Goal: Task Accomplishment & Management: Manage account settings

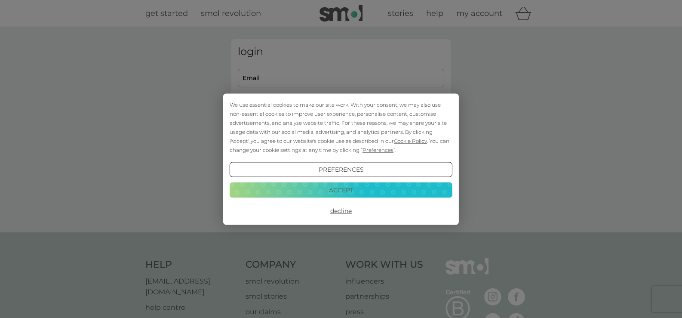
type input "[EMAIL_ADDRESS][DOMAIN_NAME]"
click at [342, 188] on button "Accept" at bounding box center [341, 189] width 223 height 15
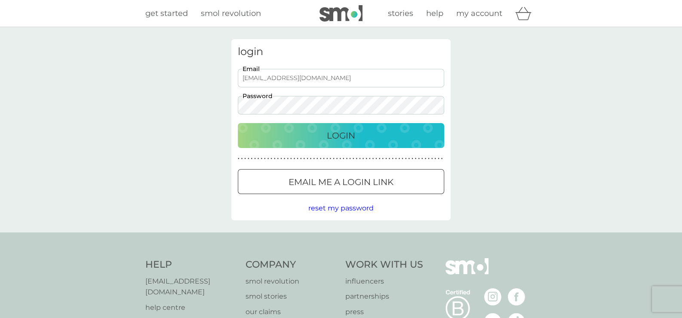
click at [340, 137] on p "Login" at bounding box center [341, 136] width 28 height 14
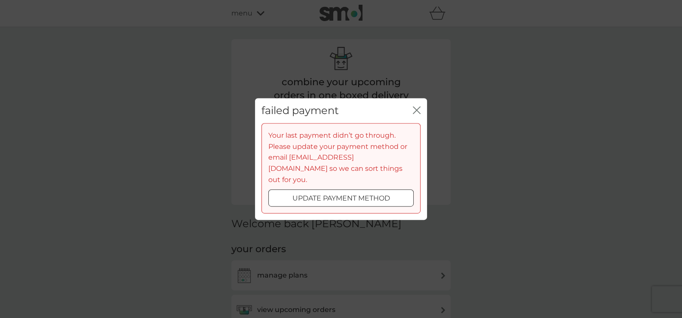
click at [344, 194] on div at bounding box center [341, 198] width 31 height 9
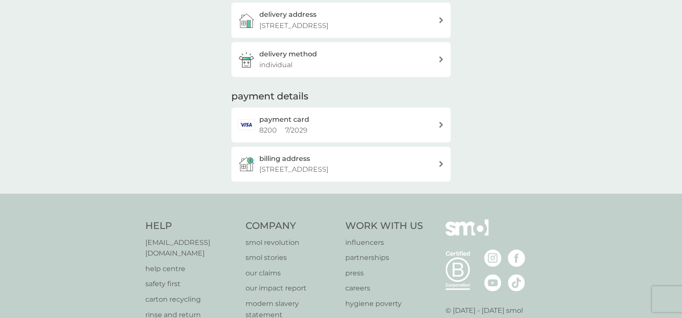
scroll to position [215, 0]
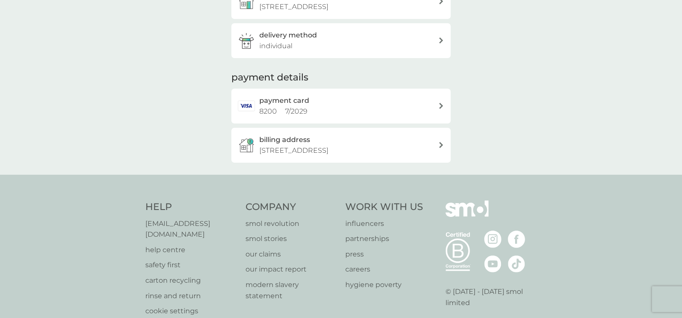
click at [323, 114] on div "payment card 8200 7 / 2029" at bounding box center [348, 106] width 179 height 22
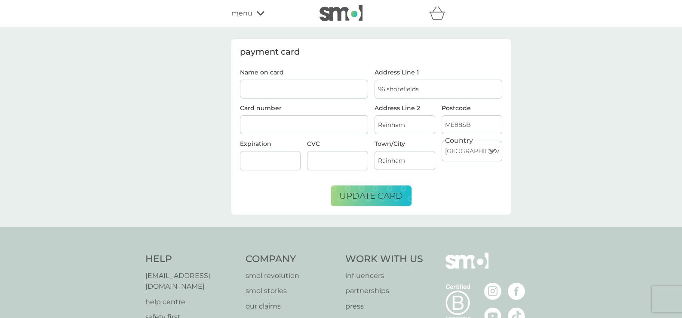
click at [304, 89] on input "Name on card" at bounding box center [304, 89] width 128 height 19
type input "[PERSON_NAME]"
click at [363, 195] on span "update card" at bounding box center [371, 195] width 64 height 10
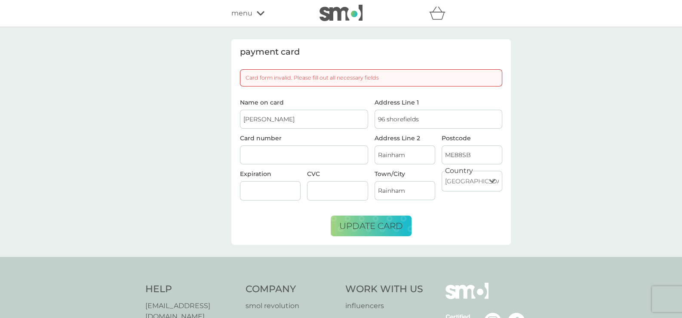
click at [286, 184] on div at bounding box center [270, 190] width 61 height 19
click at [292, 120] on input "colin blyth" at bounding box center [304, 119] width 128 height 19
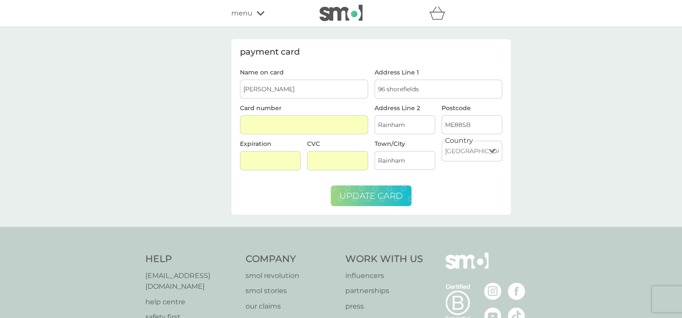
click at [369, 197] on span "update card" at bounding box center [371, 195] width 64 height 10
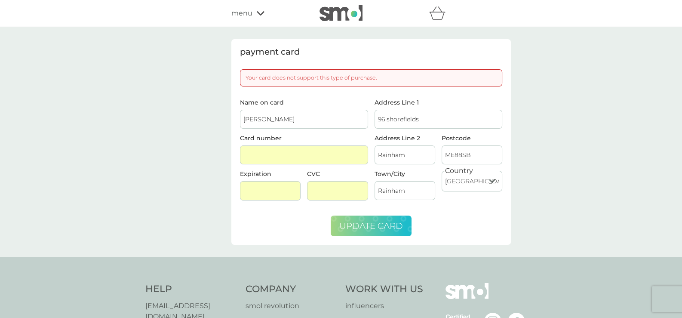
click at [379, 225] on span "update card" at bounding box center [371, 226] width 64 height 10
click at [253, 14] on div "menu" at bounding box center [267, 13] width 73 height 11
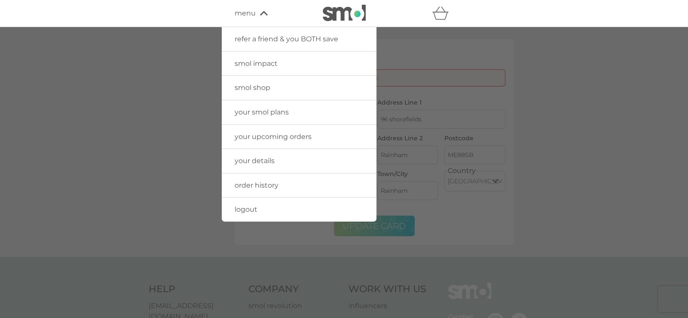
click at [257, 154] on link "your details" at bounding box center [299, 161] width 155 height 24
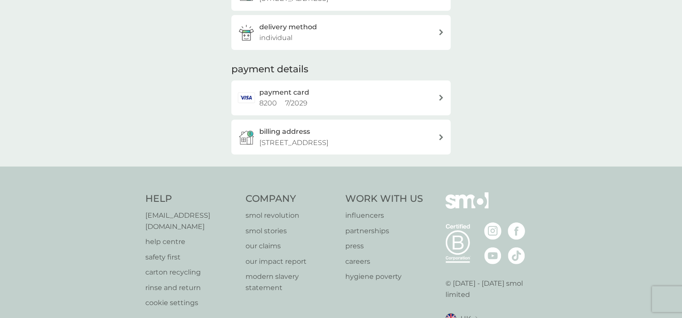
scroll to position [172, 0]
click at [440, 94] on div "payment card 8200 7 / 2029" at bounding box center [340, 97] width 219 height 35
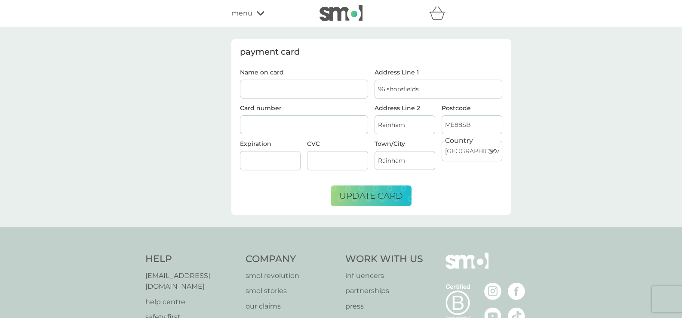
click at [270, 88] on input "Name on card" at bounding box center [304, 89] width 128 height 19
type input "colin blyth"
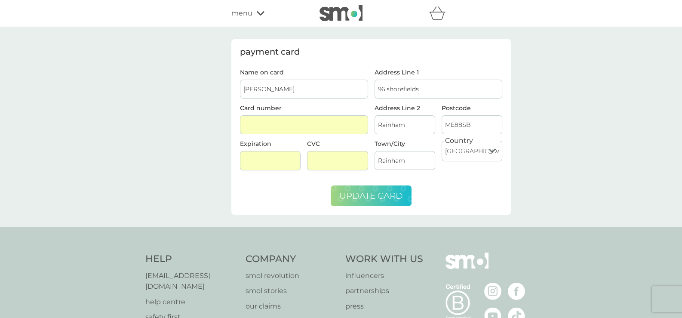
click at [381, 192] on span "update card" at bounding box center [371, 195] width 64 height 10
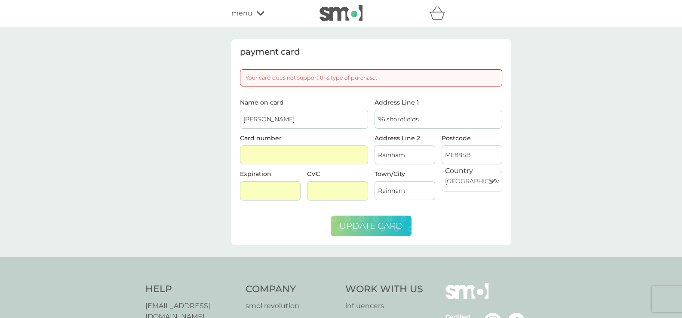
click at [599, 151] on div "payment card Your card does not support this type of purchase. Name on card col…" at bounding box center [341, 142] width 682 height 230
click at [260, 12] on icon at bounding box center [261, 13] width 8 height 5
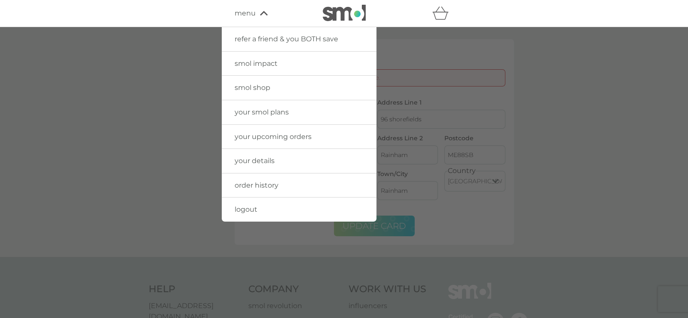
click at [269, 117] on link "your smol plans" at bounding box center [299, 112] width 155 height 24
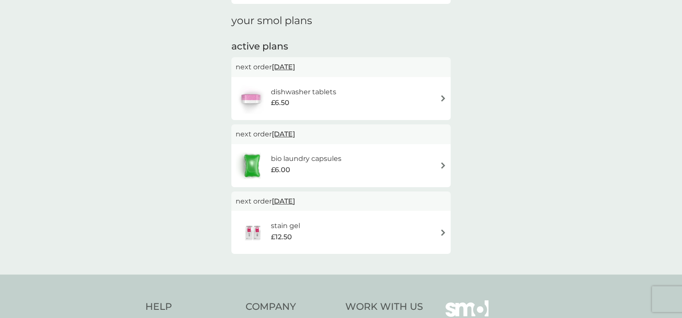
scroll to position [129, 0]
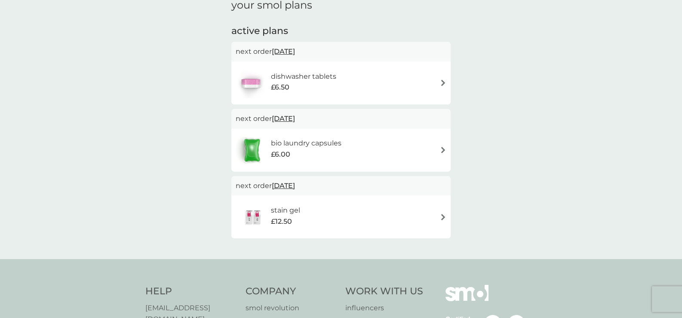
click at [445, 214] on img at bounding box center [443, 217] width 6 height 6
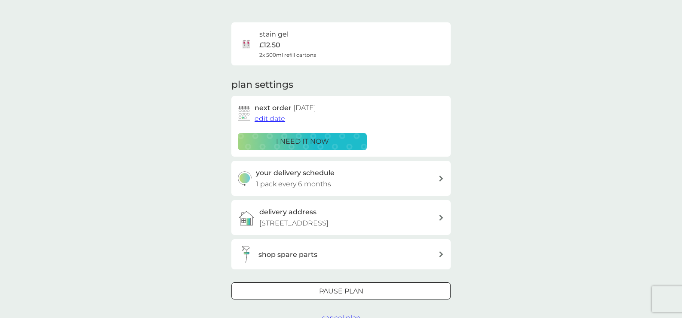
scroll to position [86, 0]
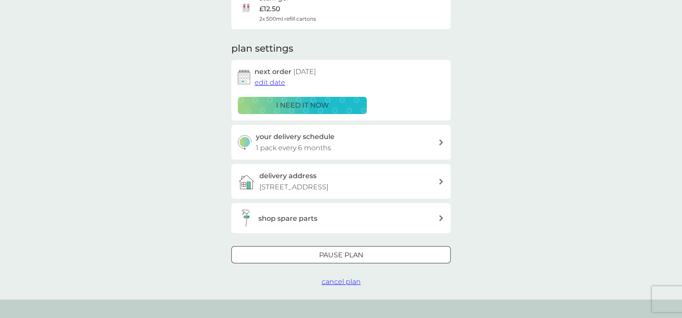
click at [340, 255] on div at bounding box center [341, 255] width 31 height 9
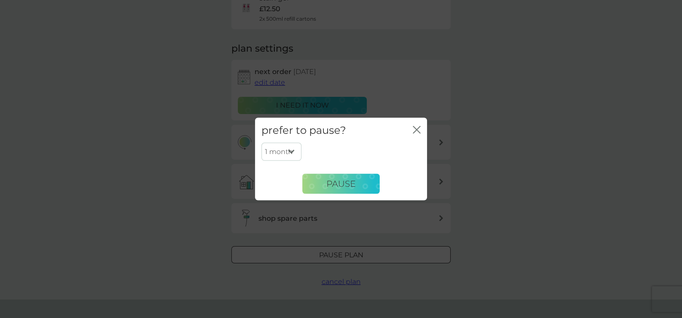
click at [285, 150] on select "1 month 2 months 3 months 4 months 5 months 6 months" at bounding box center [281, 152] width 40 height 18
select select "6"
click at [261, 143] on select "1 month 2 months 3 months 4 months 5 months 6 months" at bounding box center [281, 152] width 40 height 18
click at [334, 184] on span "Pause" at bounding box center [340, 183] width 29 height 10
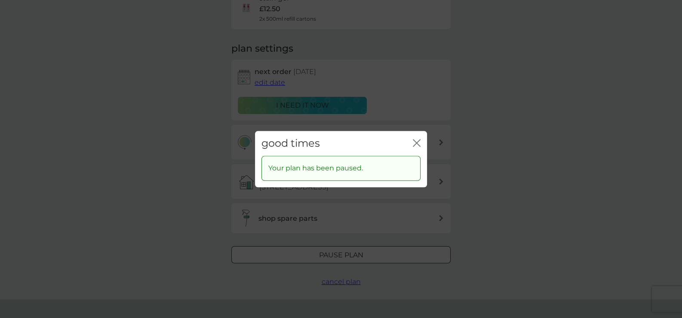
click at [419, 139] on icon "close" at bounding box center [418, 142] width 3 height 7
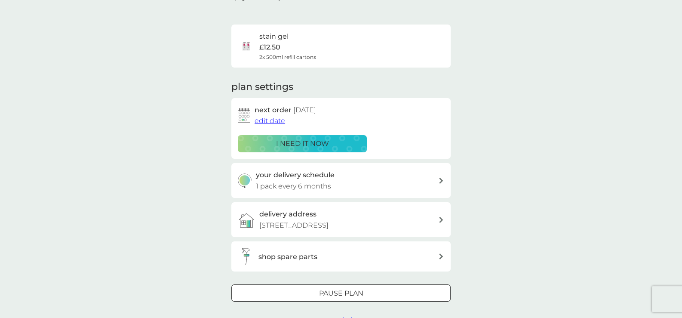
scroll to position [0, 0]
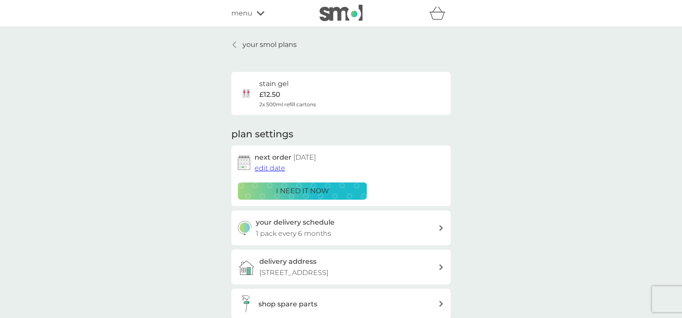
click at [240, 46] on link "your smol plans" at bounding box center [263, 44] width 65 height 11
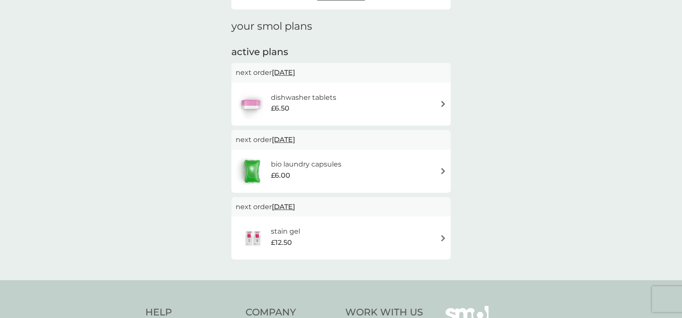
scroll to position [129, 0]
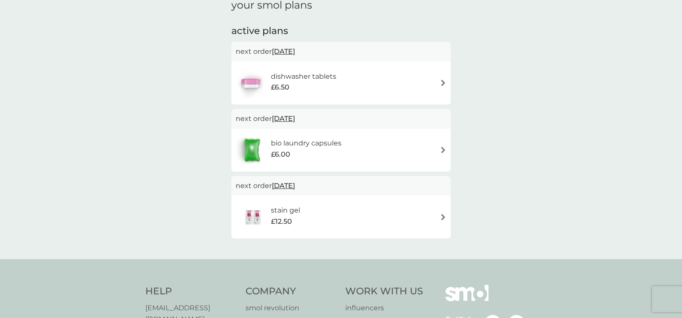
click at [443, 151] on img at bounding box center [443, 150] width 6 height 6
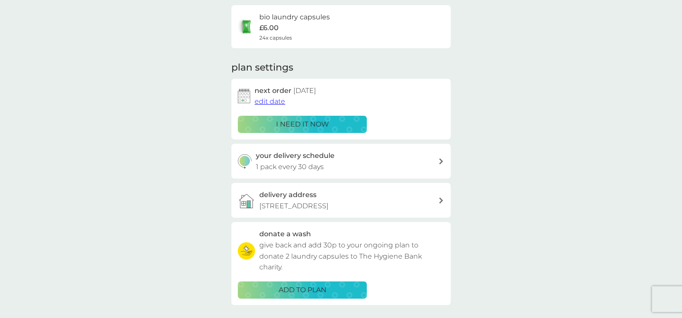
scroll to position [86, 0]
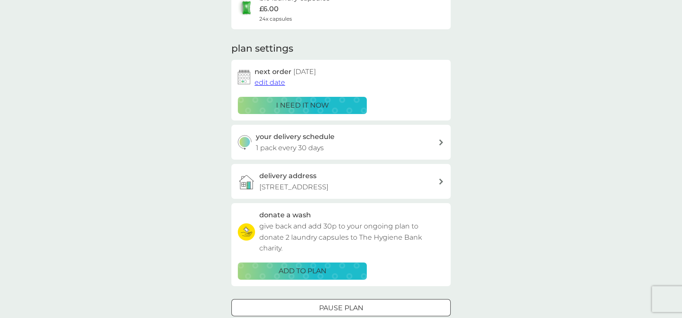
click at [439, 139] on icon at bounding box center [441, 142] width 4 height 6
select select "28"
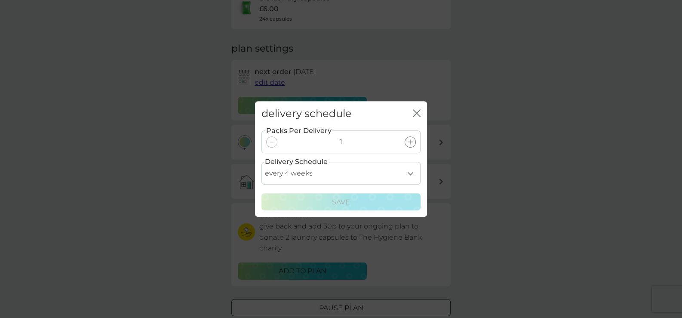
click at [412, 171] on select "every 1 week every 2 weeks every 3 weeks every 4 weeks every 5 weeks every 6 we…" at bounding box center [340, 173] width 159 height 23
click at [415, 109] on icon "close" at bounding box center [417, 113] width 8 height 8
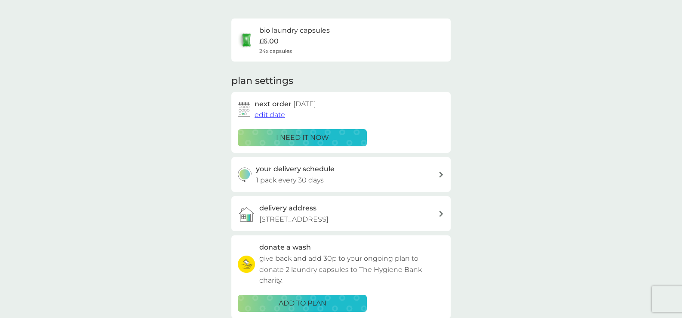
scroll to position [0, 0]
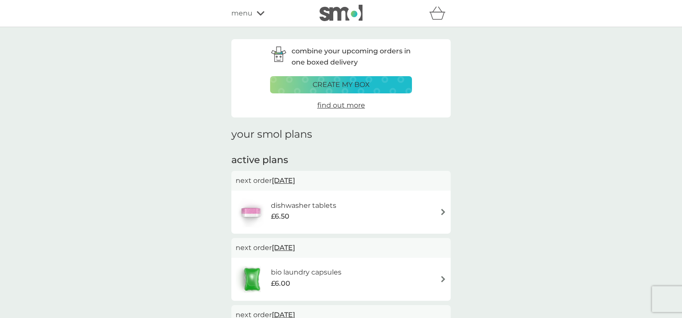
click at [262, 11] on icon at bounding box center [261, 13] width 8 height 5
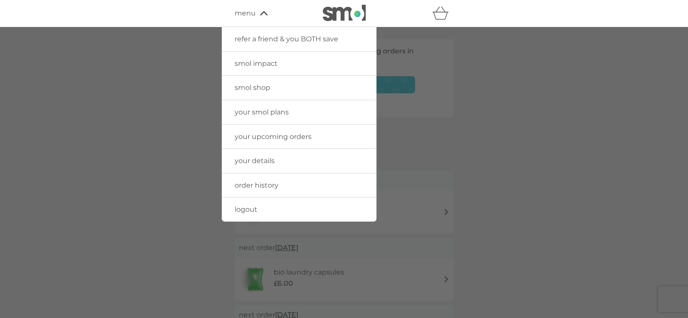
click at [274, 186] on span "order history" at bounding box center [257, 185] width 44 height 8
